Goal: Ask a question

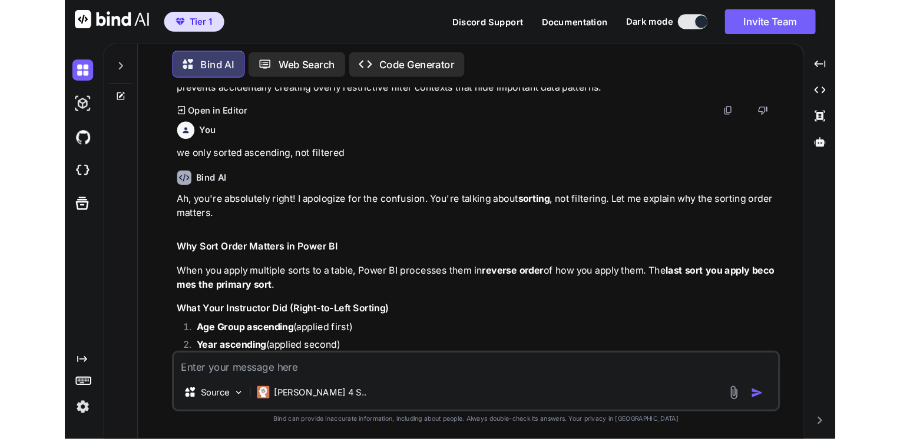
scroll to position [693, 0]
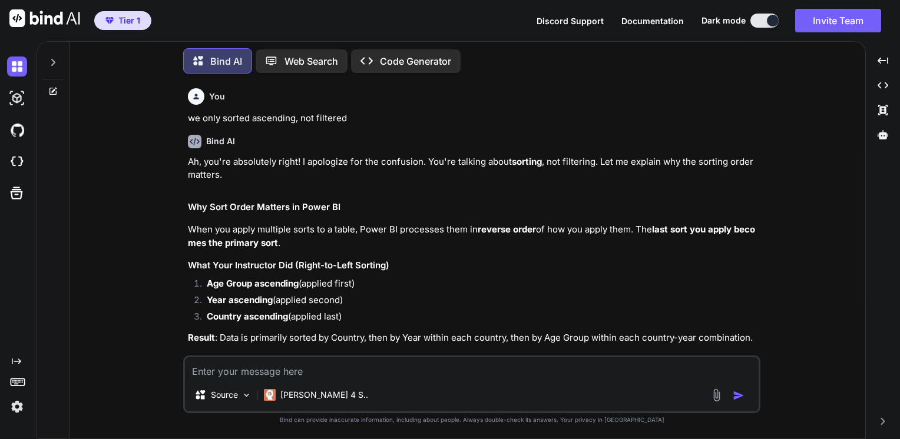
click at [16, 77] on div at bounding box center [19, 67] width 25 height 32
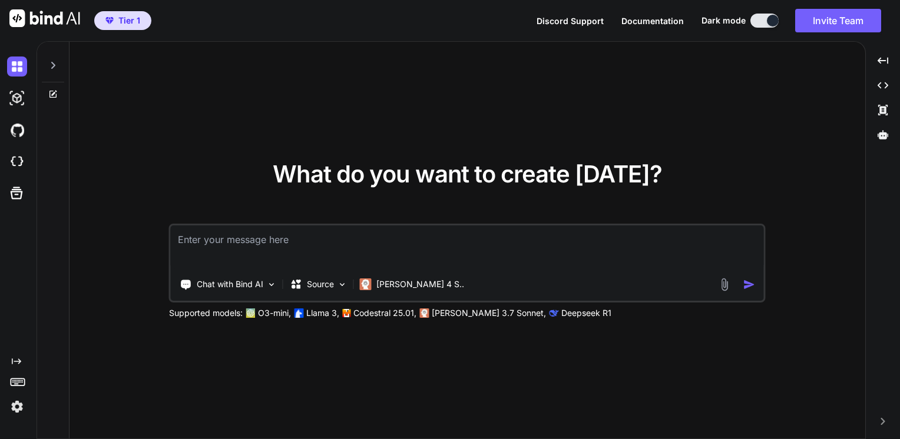
click at [47, 62] on div at bounding box center [53, 62] width 22 height 41
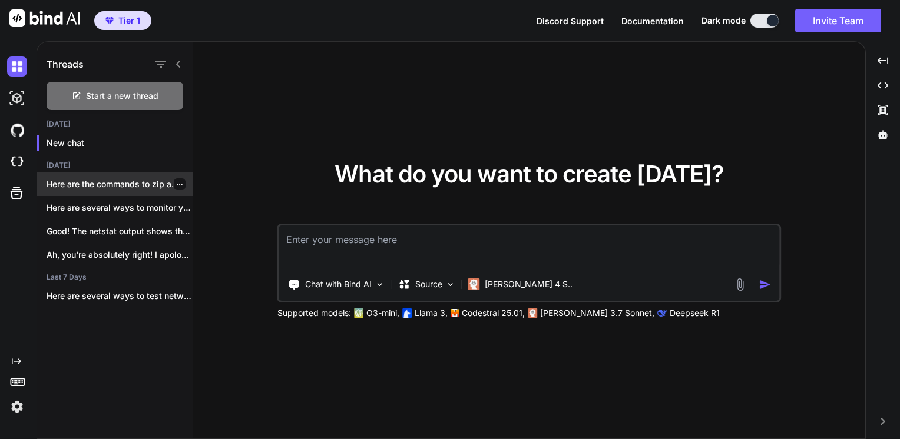
click at [78, 183] on p "Here are the commands to zip a..." at bounding box center [120, 185] width 146 height 12
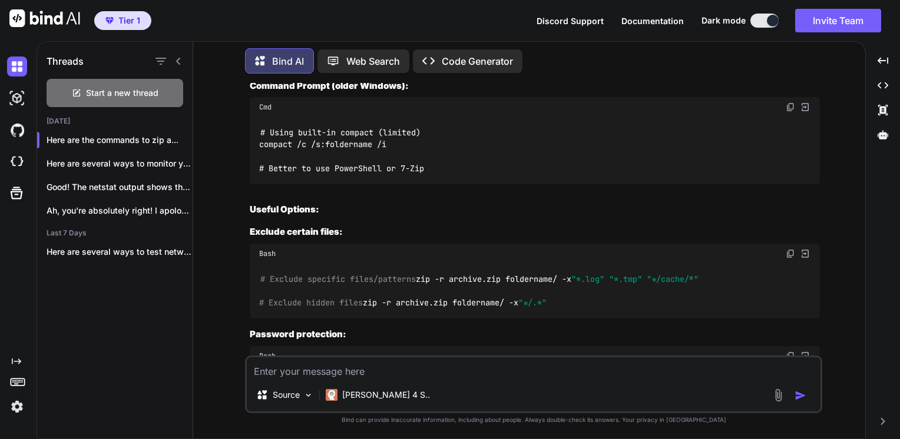
scroll to position [3439, 0]
type textarea "x"
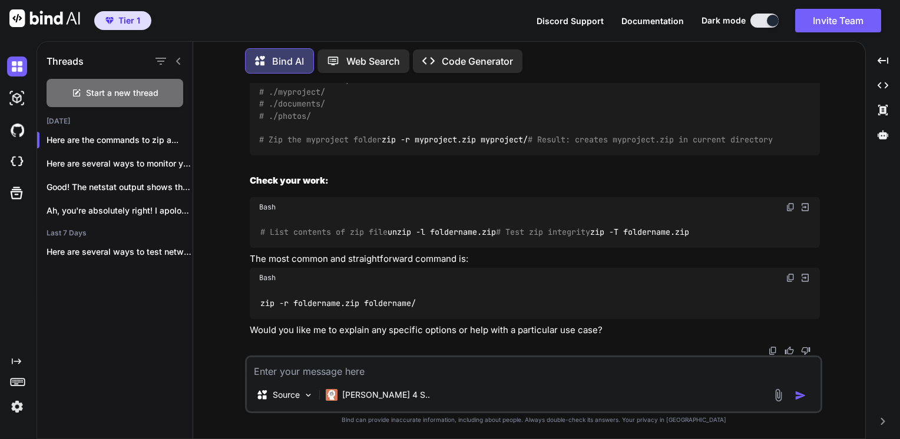
scroll to position [4621, 0]
